Goal: Task Accomplishment & Management: Use online tool/utility

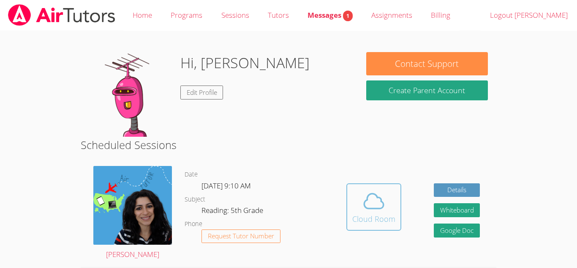
click at [369, 194] on icon at bounding box center [374, 201] width 24 height 24
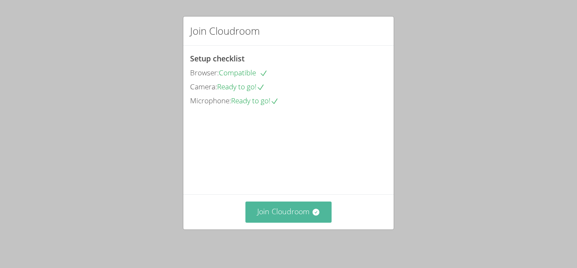
click at [319, 207] on button "Join Cloudroom" at bounding box center [289, 211] width 87 height 21
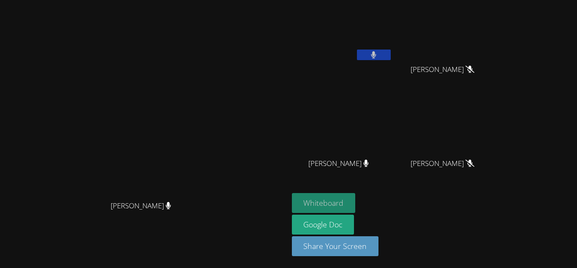
click at [356, 208] on button "Whiteboard" at bounding box center [324, 203] width 64 height 20
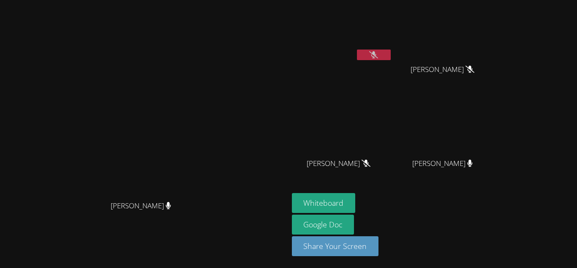
click at [208, 107] on video at bounding box center [144, 117] width 127 height 159
click at [391, 49] on button at bounding box center [374, 54] width 34 height 11
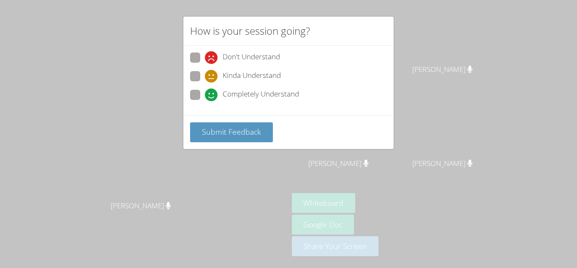
click at [269, 95] on span "Completely Understand" at bounding box center [261, 94] width 77 height 13
click at [212, 95] on input "Completely Understand" at bounding box center [208, 93] width 7 height 7
radio input "true"
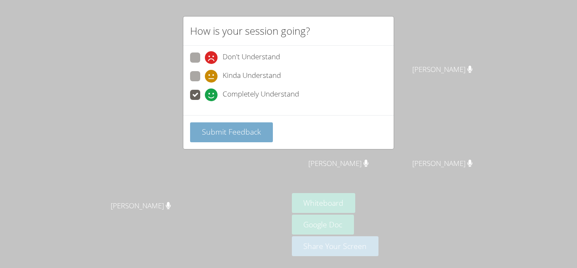
click at [235, 132] on span "Submit Feedback" at bounding box center [231, 131] width 59 height 10
